Goal: Task Accomplishment & Management: Use online tool/utility

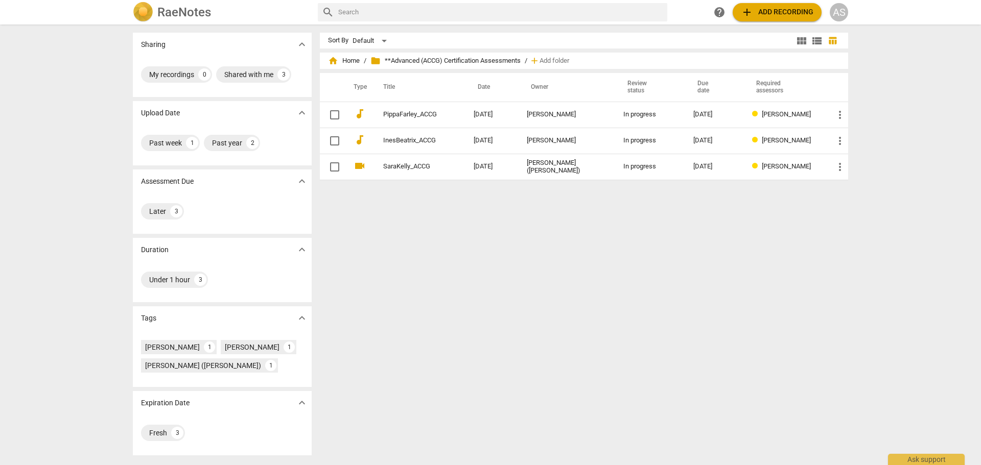
click at [834, 11] on div "AS" at bounding box center [839, 12] width 18 height 18
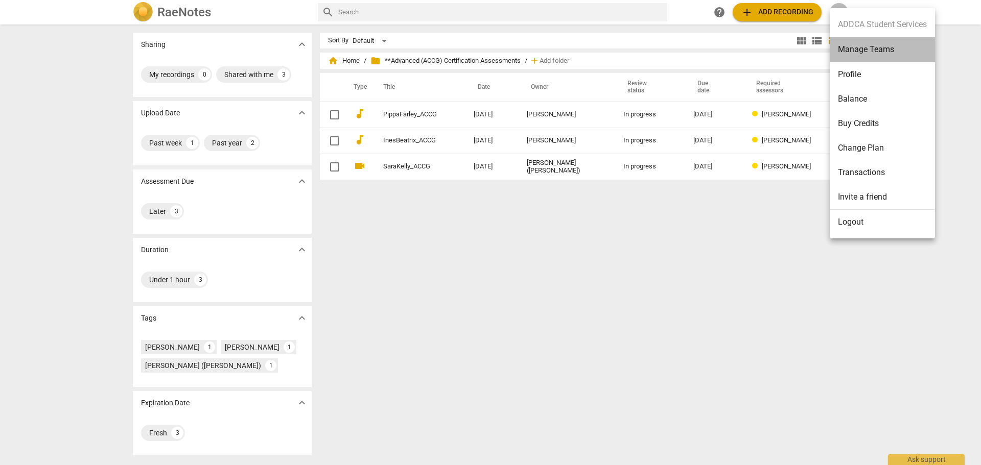
click at [900, 43] on li "Manage Teams" at bounding box center [882, 49] width 105 height 25
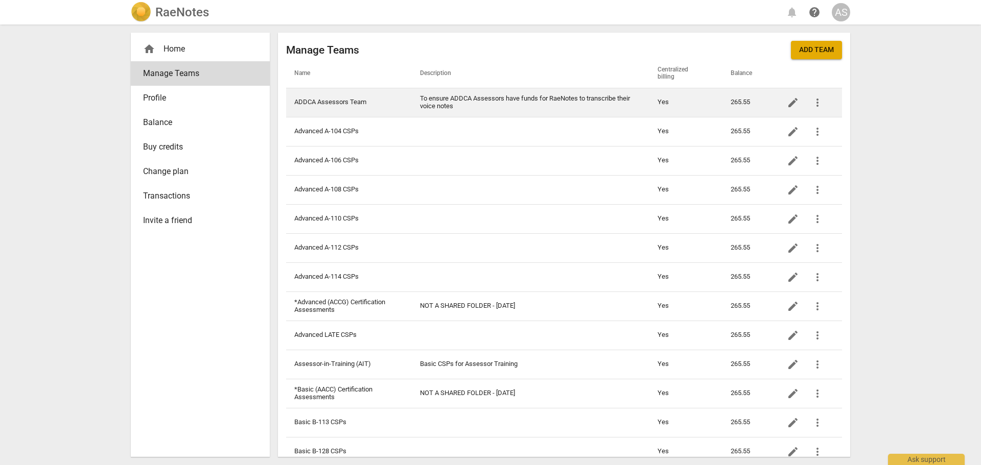
click at [369, 105] on td "ADDCA Assessors Team" at bounding box center [349, 102] width 126 height 29
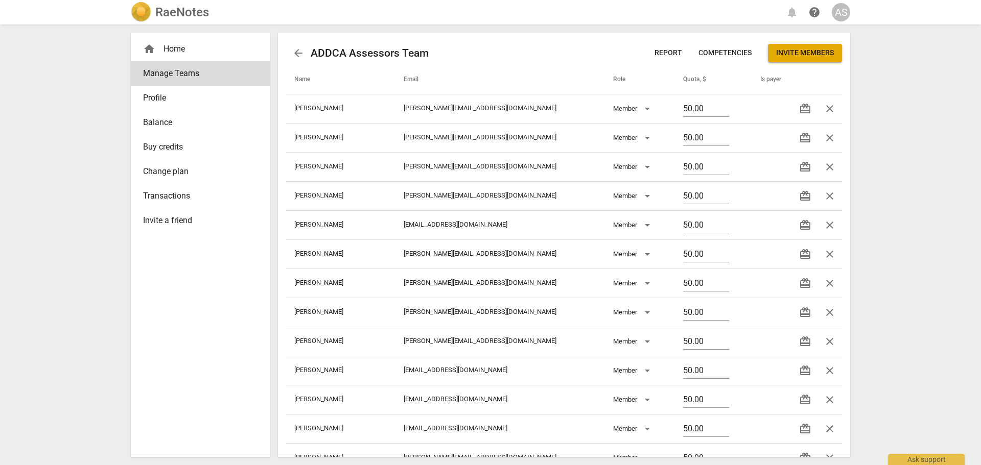
click at [796, 61] on button "Invite members" at bounding box center [805, 53] width 74 height 18
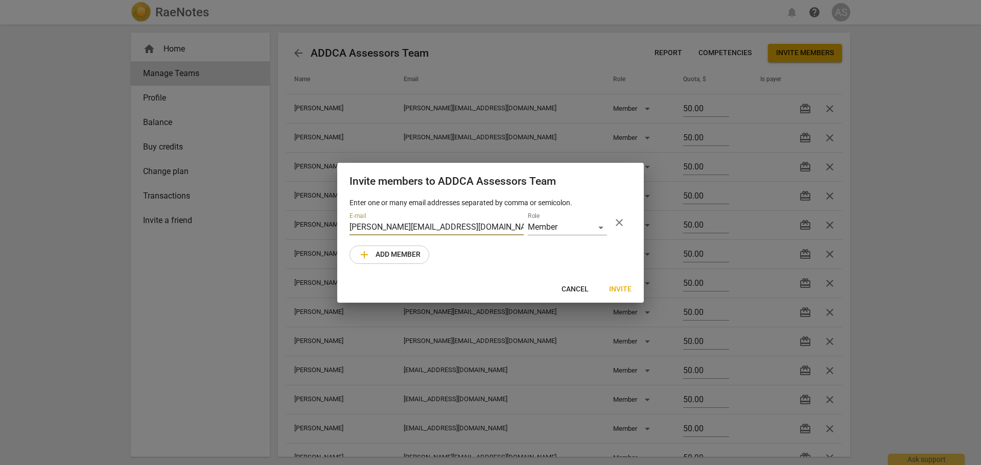
type input "[PERSON_NAME][EMAIL_ADDRESS][DOMAIN_NAME]"
click at [627, 286] on span "Invite" at bounding box center [620, 290] width 22 height 10
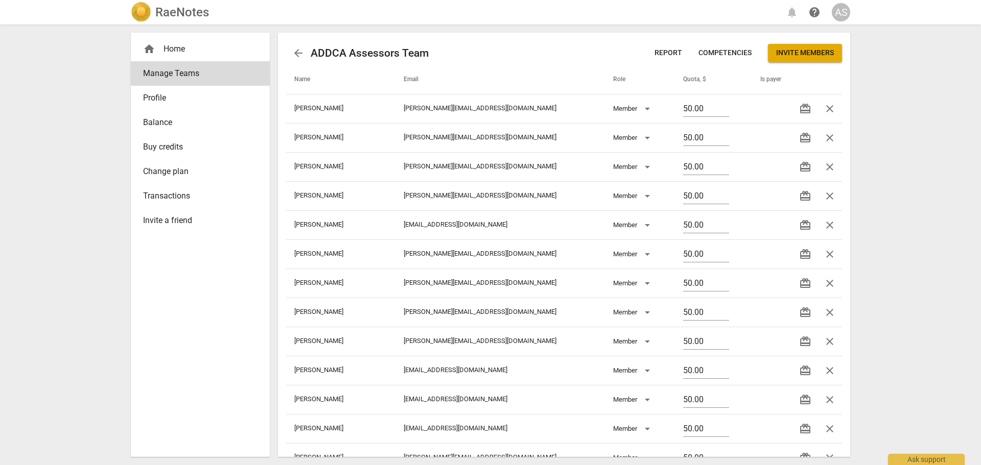
click at [216, 16] on div "RaeNotes notifications help AS" at bounding box center [490, 12] width 719 height 20
click at [193, 14] on h2 "RaeNotes" at bounding box center [182, 12] width 54 height 14
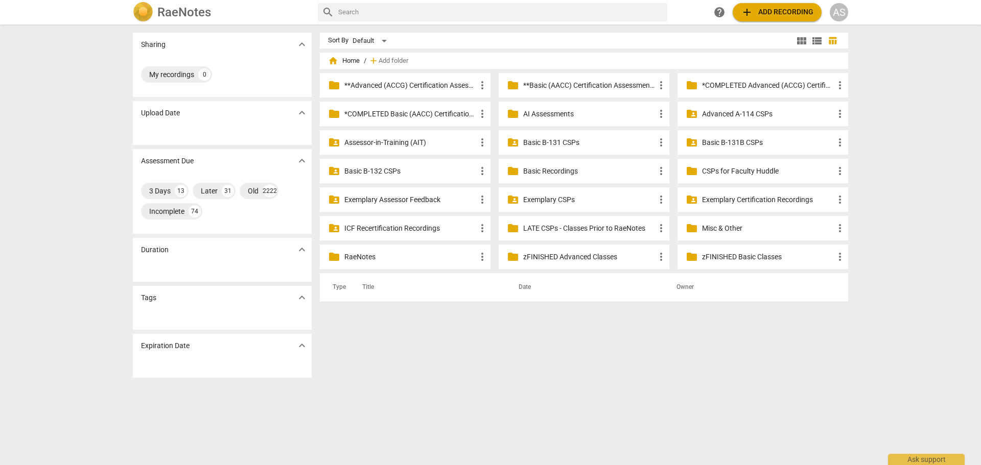
click at [802, 142] on p "Basic B-131B CSPs" at bounding box center [768, 142] width 132 height 11
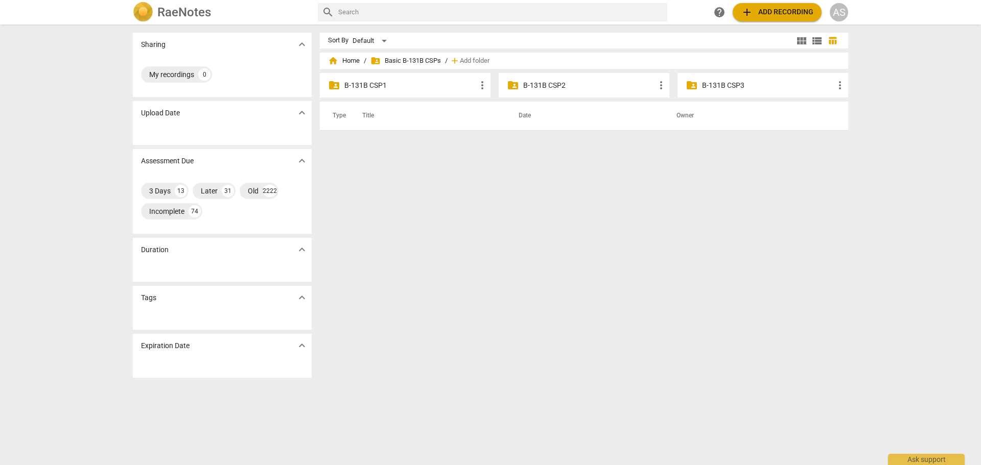
click at [552, 92] on div "folder_shared B-131B CSP2 more_vert" at bounding box center [584, 85] width 171 height 25
click at [565, 80] on p "B-131B CSP2" at bounding box center [589, 85] width 132 height 11
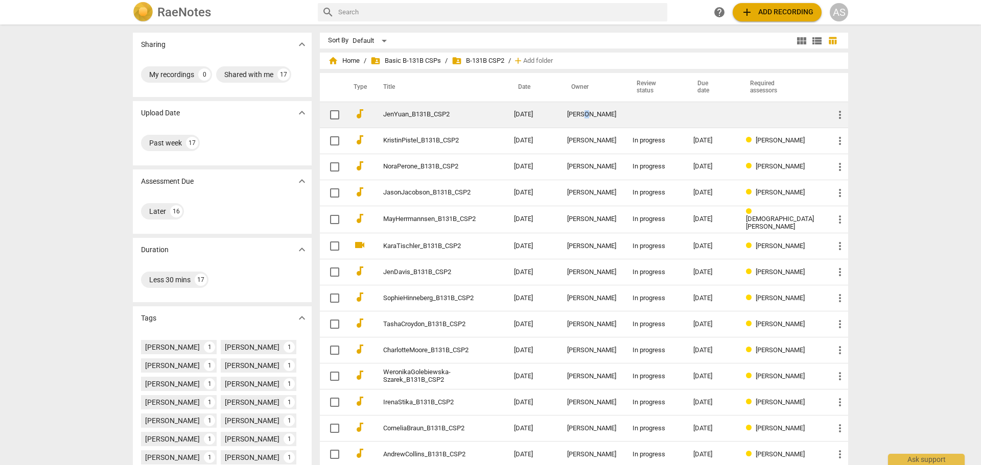
click at [590, 110] on td "[PERSON_NAME]" at bounding box center [591, 115] width 65 height 26
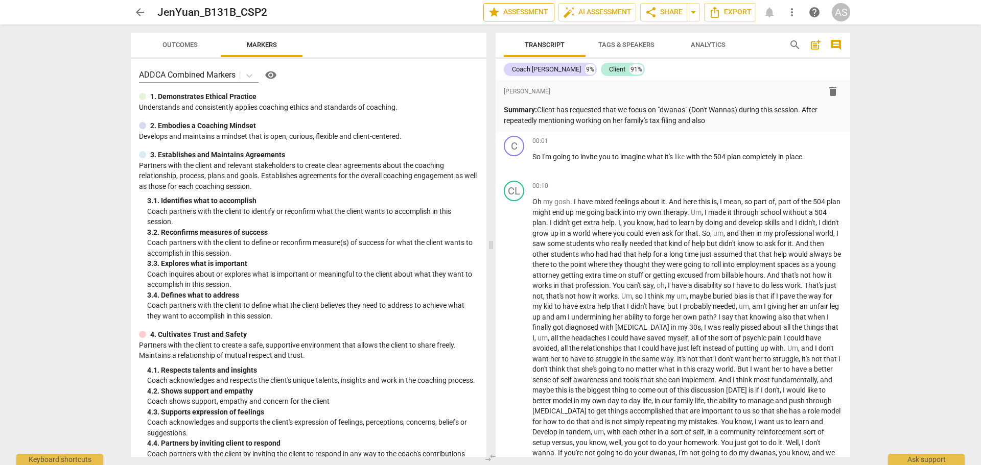
click at [505, 12] on span "star Assessment" at bounding box center [519, 12] width 62 height 12
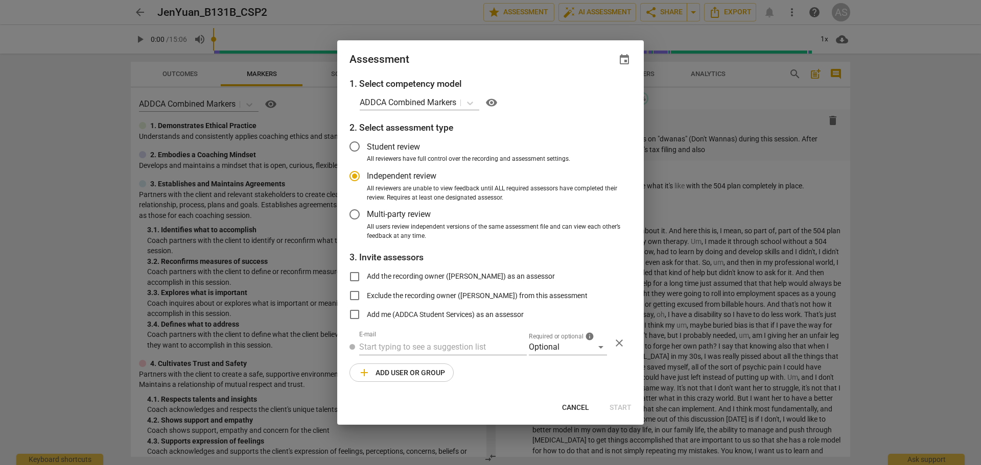
radio input "false"
click at [623, 61] on span "event" at bounding box center [624, 60] width 12 height 12
click at [596, 86] on div "Due date" at bounding box center [563, 90] width 72 height 23
click at [596, 94] on input "date" at bounding box center [563, 94] width 72 height 15
type input "[DATE]"
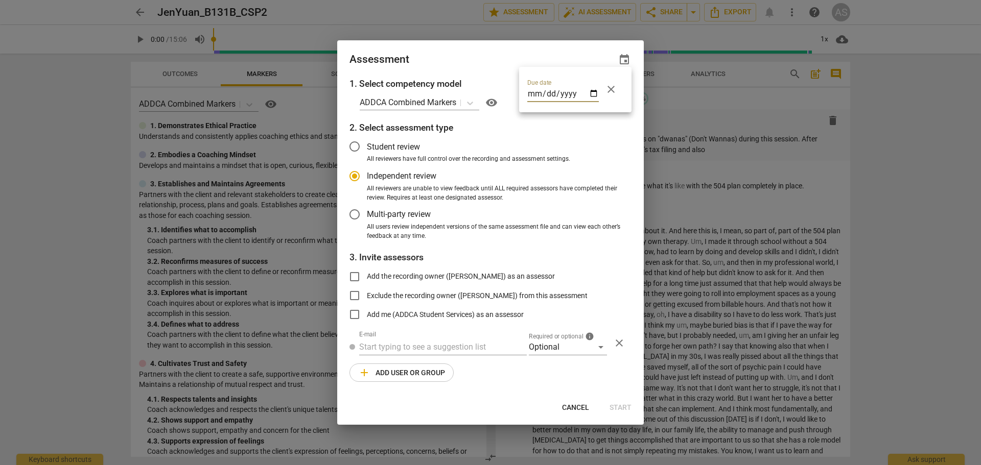
click at [504, 60] on div at bounding box center [490, 232] width 981 height 465
click at [554, 354] on div "Optional" at bounding box center [568, 347] width 78 height 16
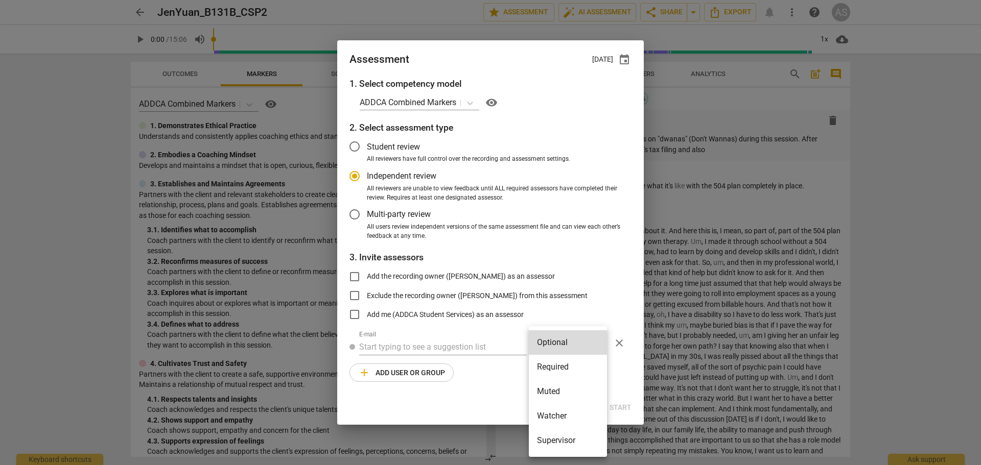
drag, startPoint x: 60, startPoint y: 22, endPoint x: 67, endPoint y: 18, distance: 8.0
click at [63, 18] on div at bounding box center [490, 232] width 981 height 465
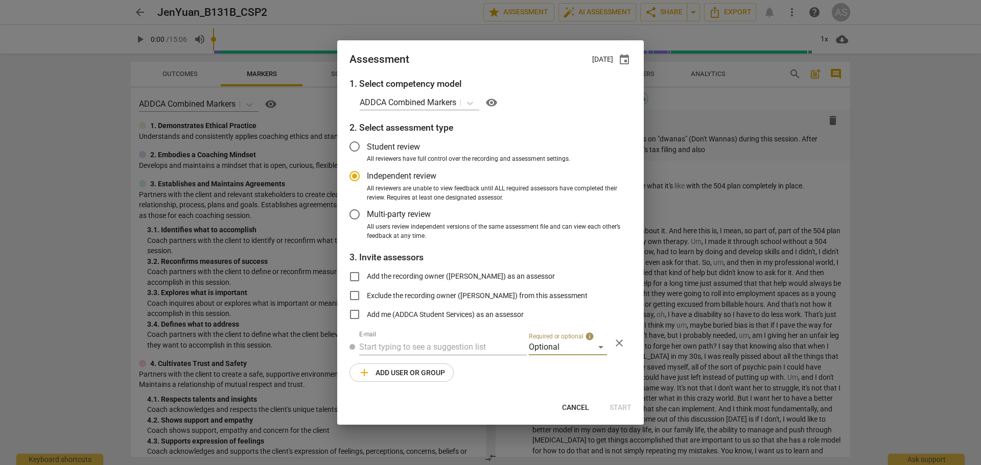
click at [579, 406] on span "Cancel" at bounding box center [575, 408] width 27 height 10
radio input "false"
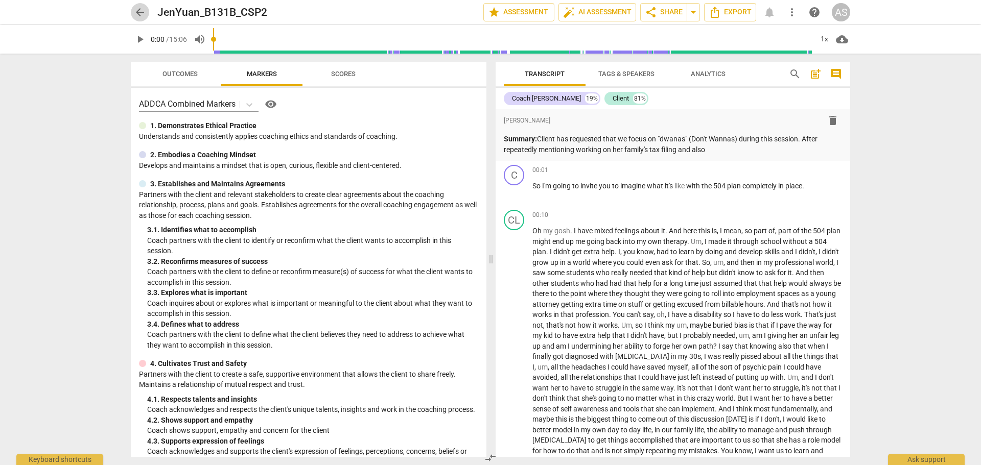
click at [144, 16] on span "arrow_back" at bounding box center [140, 12] width 12 height 12
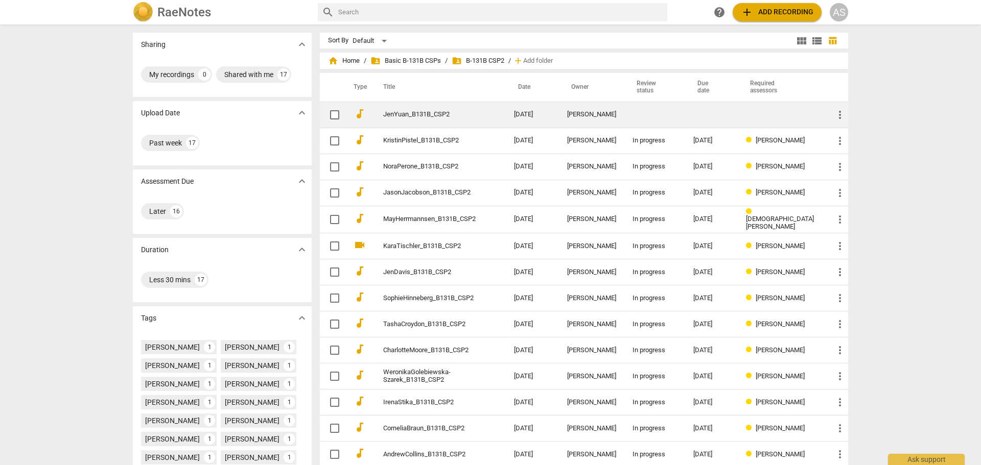
click at [634, 114] on td at bounding box center [654, 115] width 61 height 26
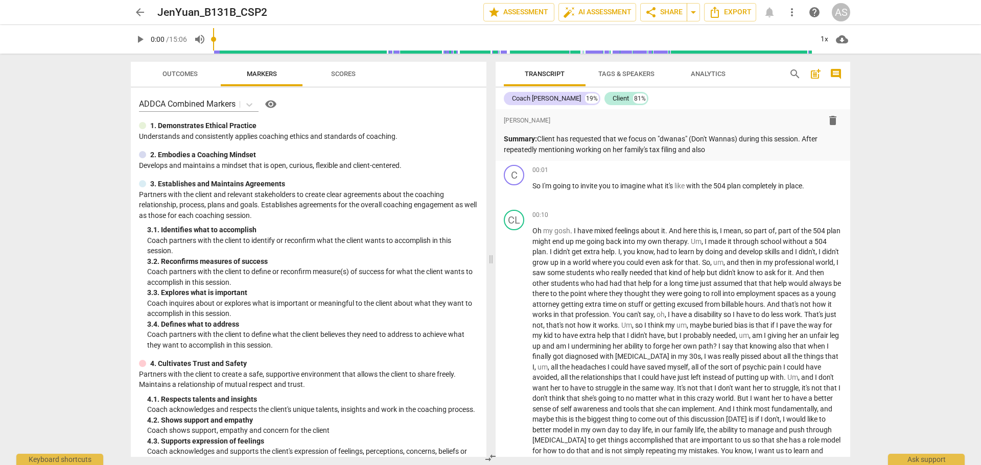
click at [133, 4] on link "arrow_back" at bounding box center [140, 12] width 18 height 18
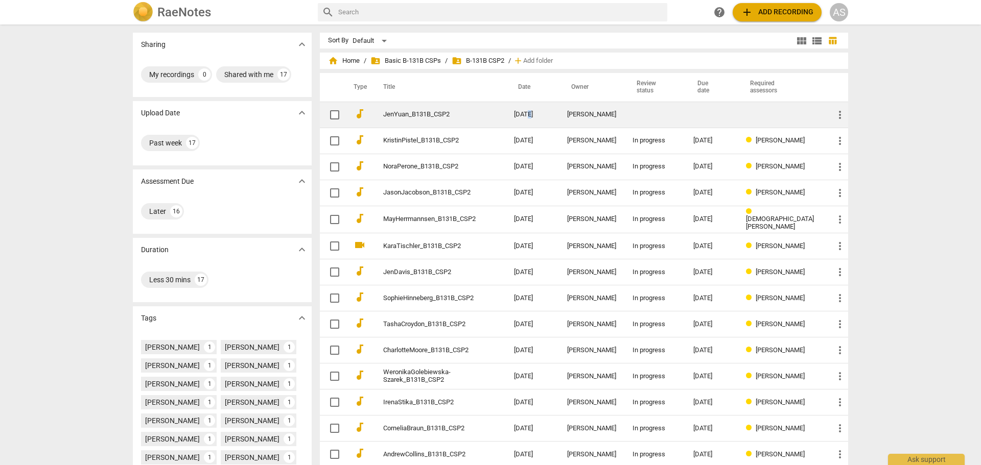
click at [535, 127] on td "[DATE]" at bounding box center [532, 115] width 53 height 26
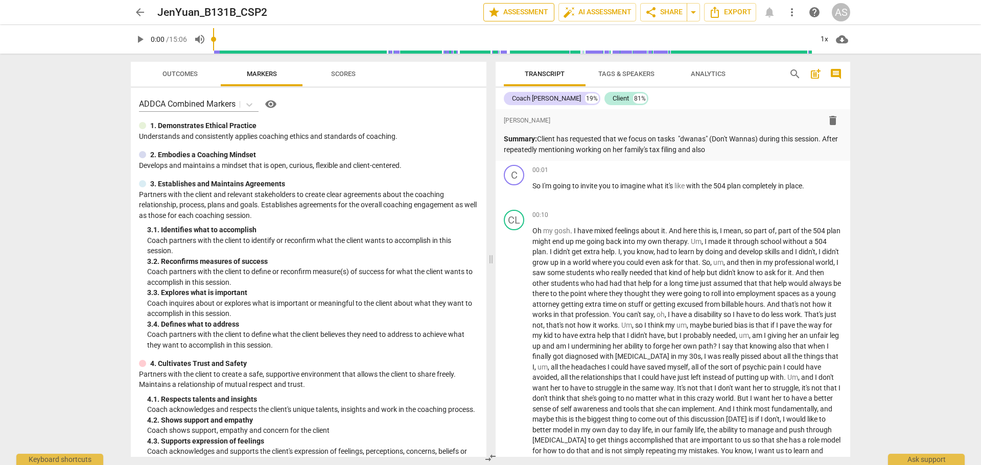
click at [534, 17] on span "star Assessment" at bounding box center [519, 12] width 62 height 12
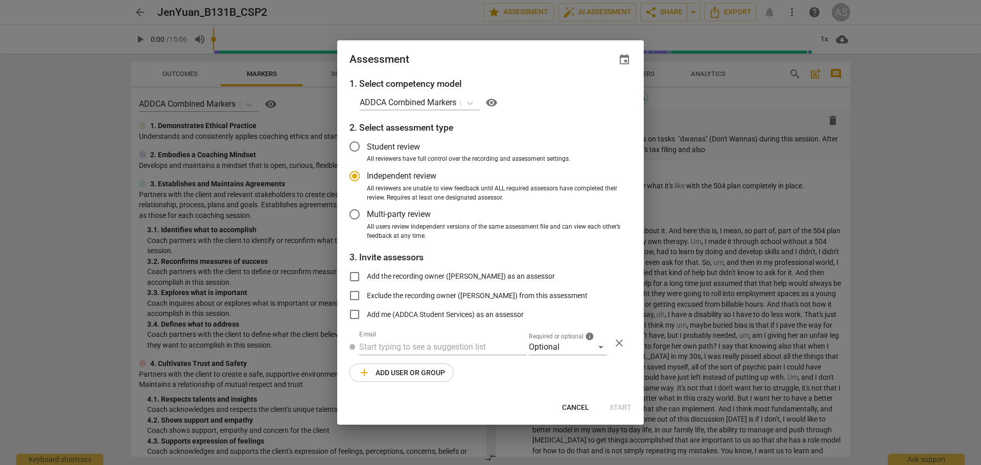
radio input "false"
click at [624, 60] on span "event" at bounding box center [624, 60] width 12 height 12
click at [592, 90] on input "date" at bounding box center [563, 94] width 72 height 15
type input "[DATE]"
click at [564, 348] on div at bounding box center [490, 232] width 981 height 465
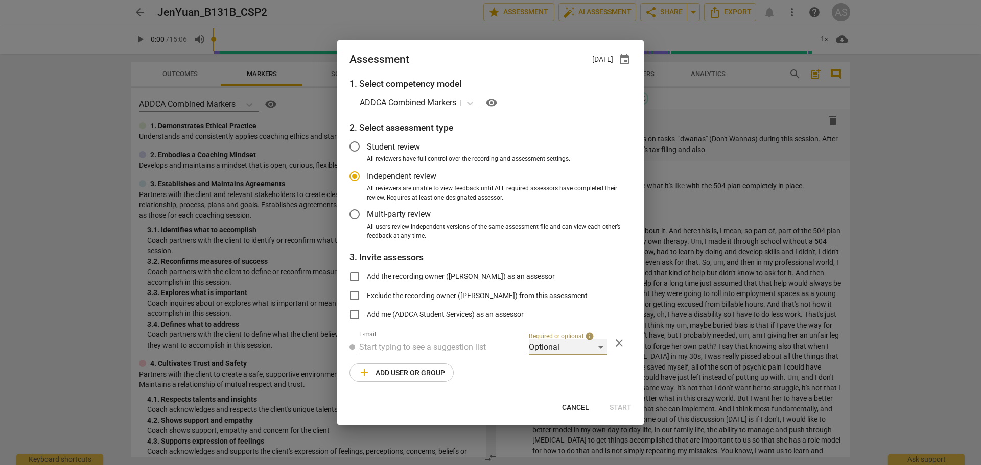
click at [554, 347] on div "Optional" at bounding box center [568, 347] width 78 height 16
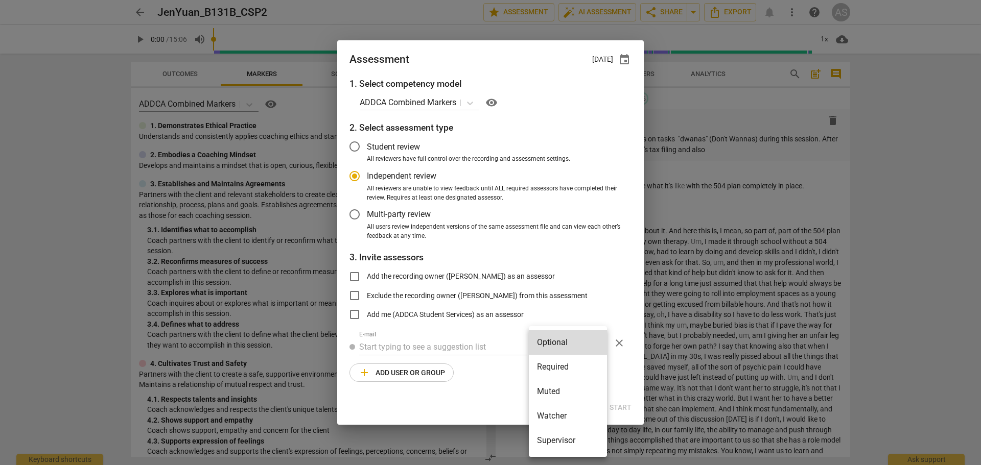
click at [565, 366] on li "Required" at bounding box center [568, 367] width 78 height 25
radio input "false"
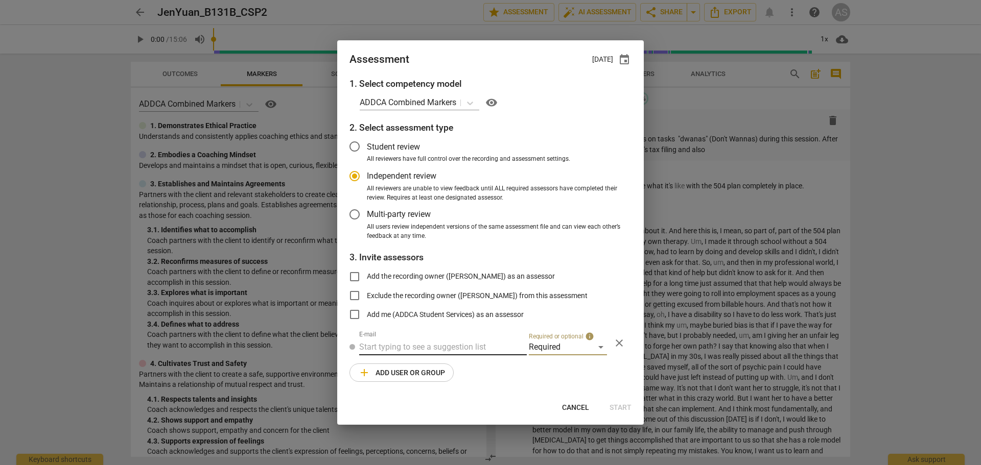
click at [435, 353] on input "text" at bounding box center [443, 347] width 168 height 16
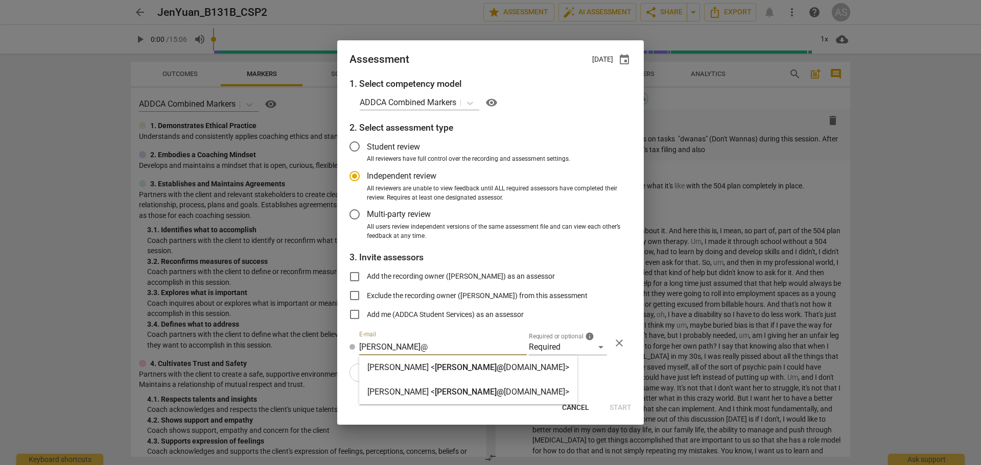
type input "[PERSON_NAME]@"
click at [438, 363] on span "[PERSON_NAME]@" at bounding box center [469, 368] width 69 height 10
radio input "false"
type input "[PERSON_NAME] <[PERSON_NAME][EMAIL_ADDRESS][DOMAIN_NAME]>"
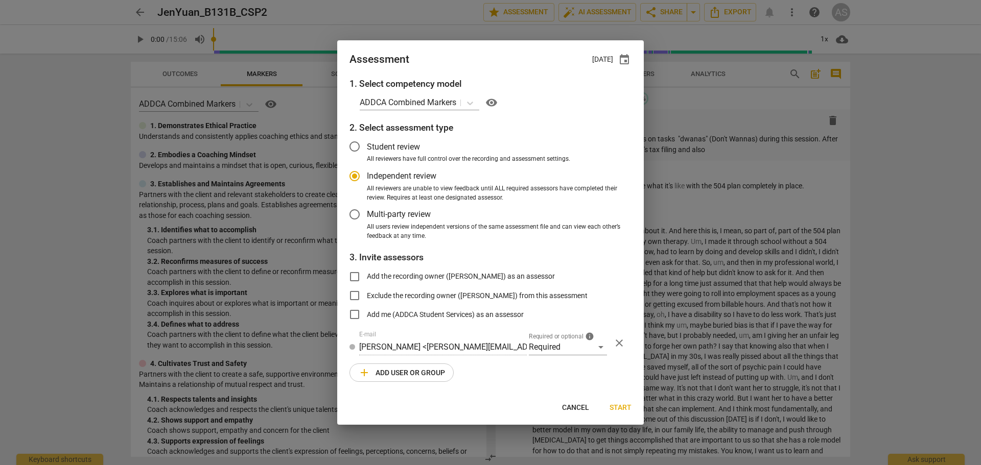
click at [415, 375] on span "add Add user or group" at bounding box center [401, 373] width 87 height 12
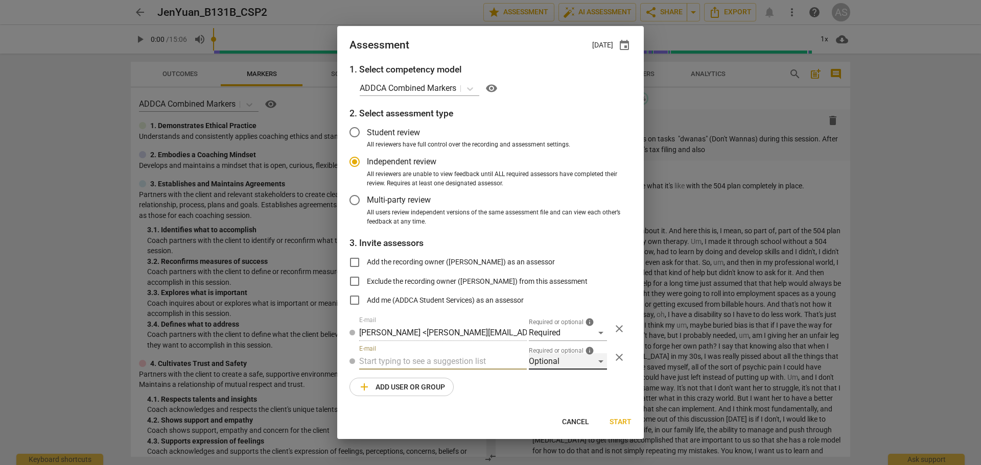
click at [565, 362] on div "Optional" at bounding box center [568, 362] width 78 height 16
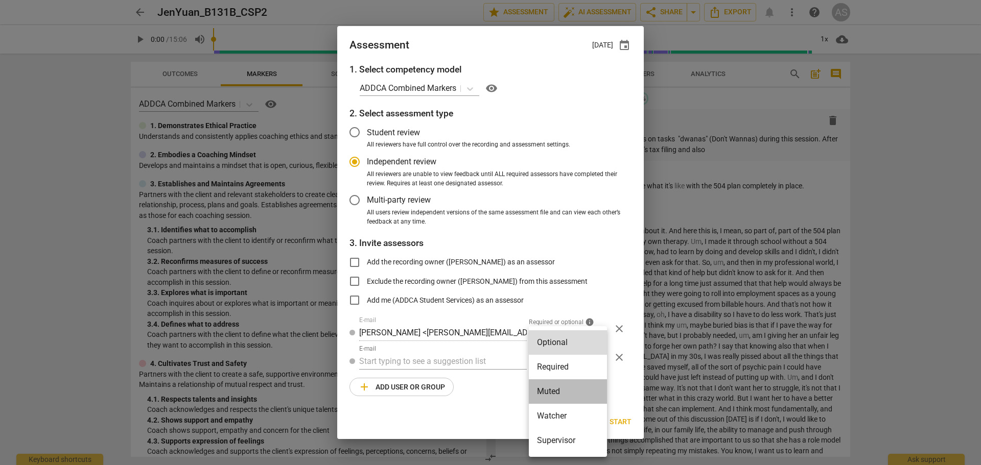
drag, startPoint x: 563, startPoint y: 392, endPoint x: 488, endPoint y: 391, distance: 74.6
click at [562, 391] on li "Muted" at bounding box center [568, 392] width 78 height 25
radio input "false"
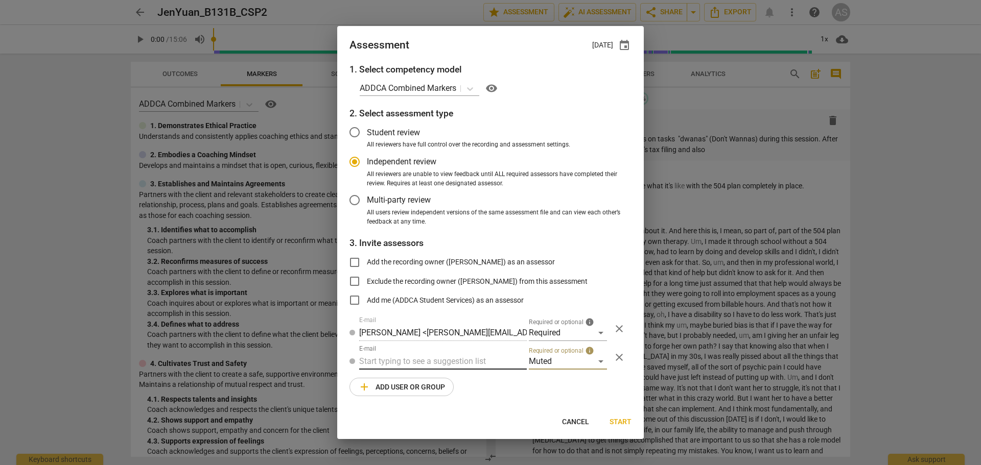
click at [379, 364] on input "text" at bounding box center [443, 362] width 168 height 16
type input "131"
click at [424, 404] on strong "B CSPs" at bounding box center [423, 407] width 27 height 10
radio input "false"
type input "Basic B-131B CSPs"
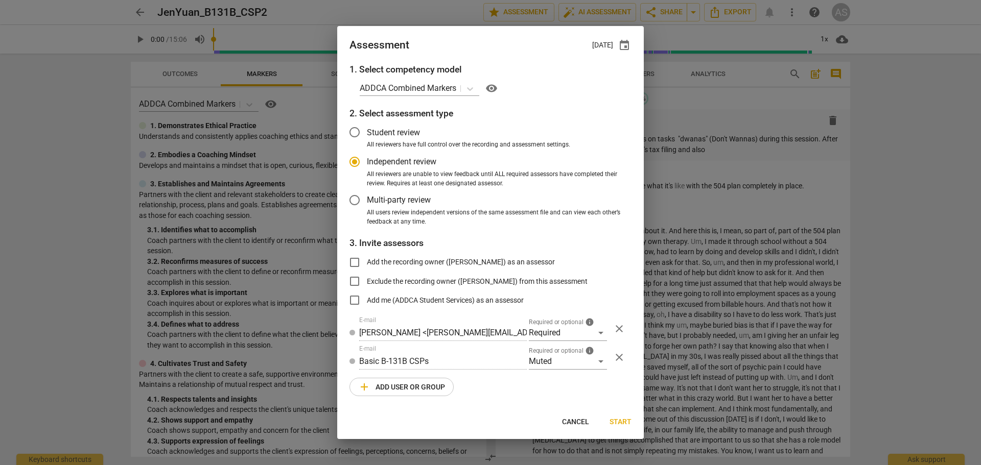
click at [616, 421] on span "Start" at bounding box center [621, 422] width 22 height 10
radio input "false"
type input "[PERSON_NAME] <[EMAIL_ADDRESS][DOMAIN_NAME]>"
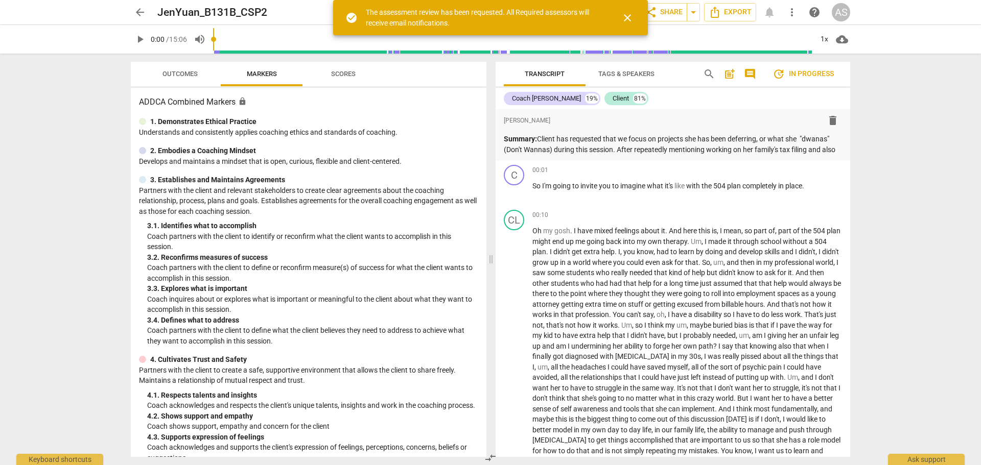
click at [142, 10] on span "arrow_back" at bounding box center [140, 12] width 12 height 12
